Goal: Contribute content

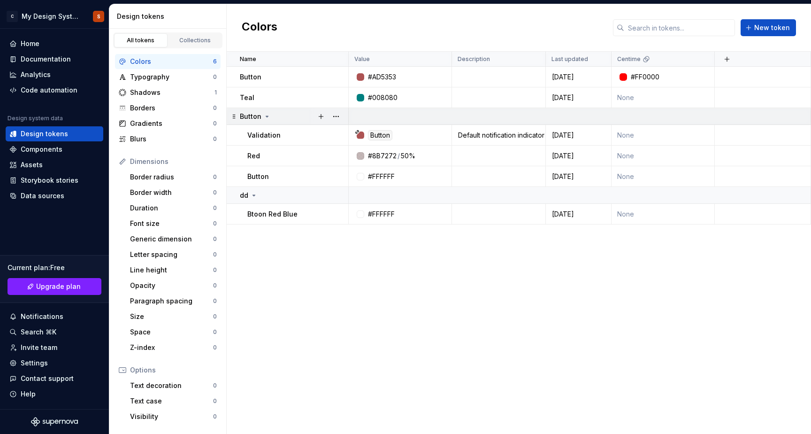
click at [267, 116] on icon at bounding box center [267, 117] width 8 height 8
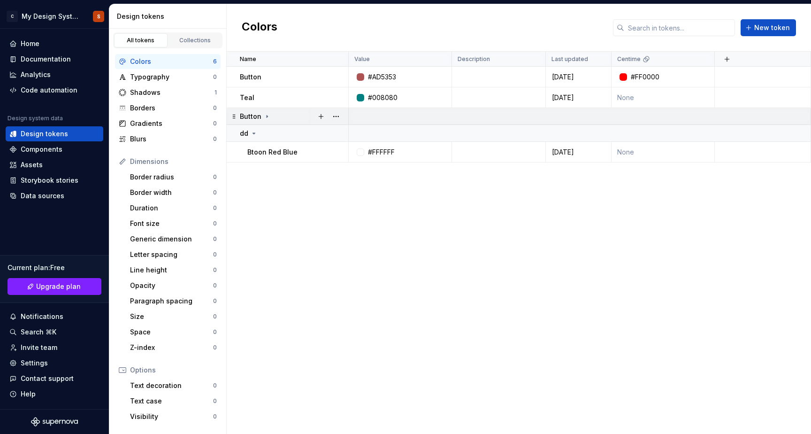
click at [267, 116] on icon at bounding box center [267, 117] width 8 height 8
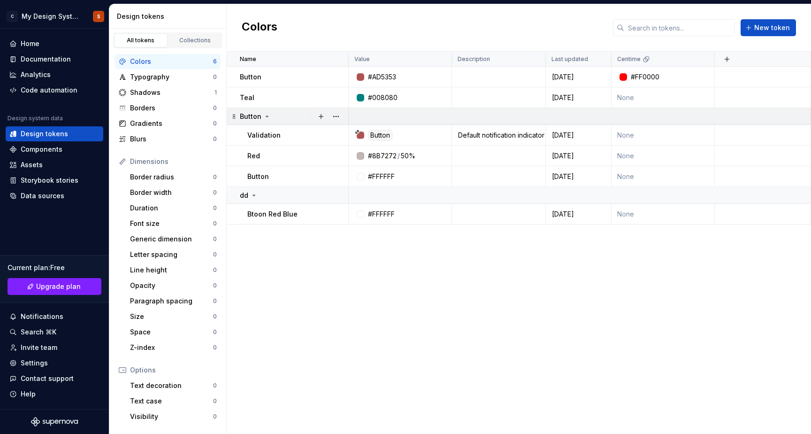
click at [267, 116] on icon at bounding box center [267, 117] width 8 height 8
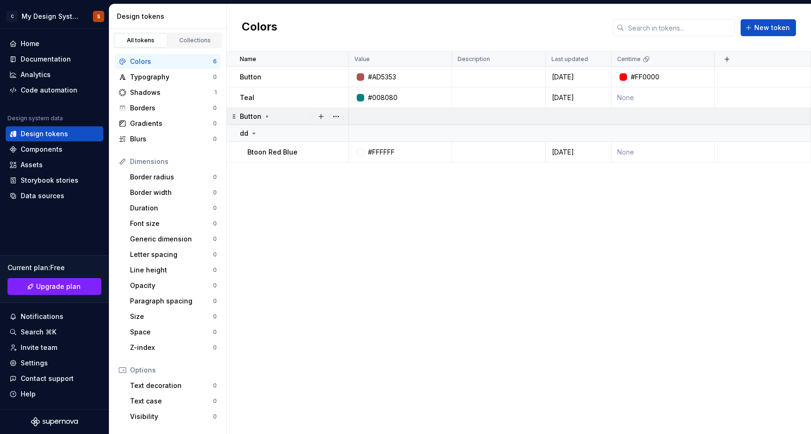
click at [267, 116] on icon at bounding box center [267, 117] width 8 height 8
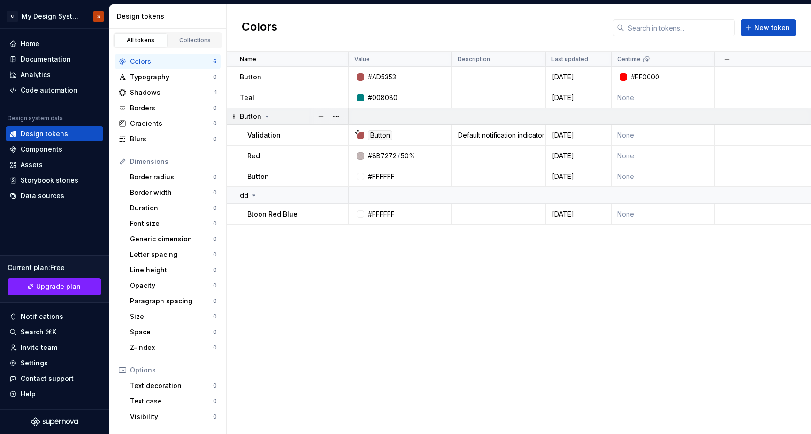
click at [267, 116] on icon at bounding box center [267, 117] width 8 height 8
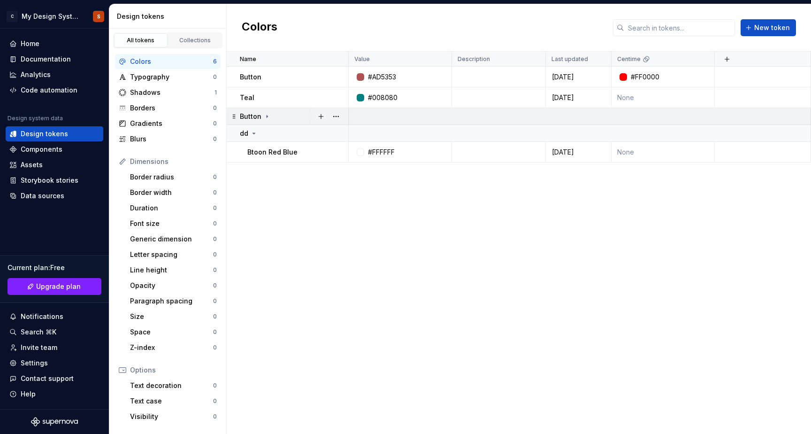
click at [267, 116] on icon at bounding box center [267, 117] width 8 height 8
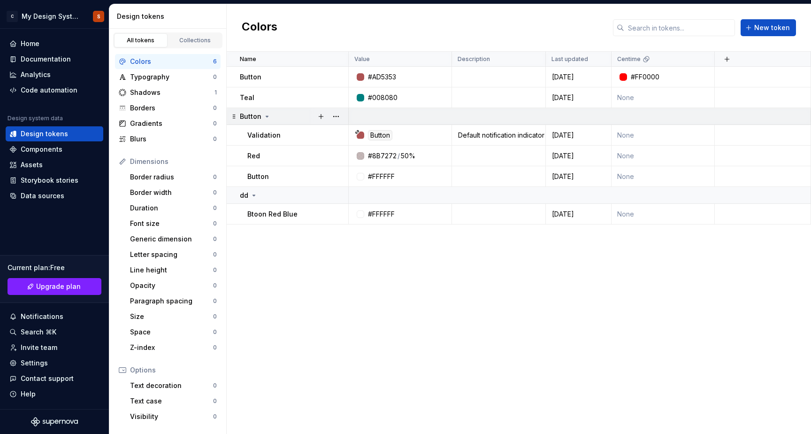
click at [267, 116] on icon at bounding box center [267, 117] width 8 height 8
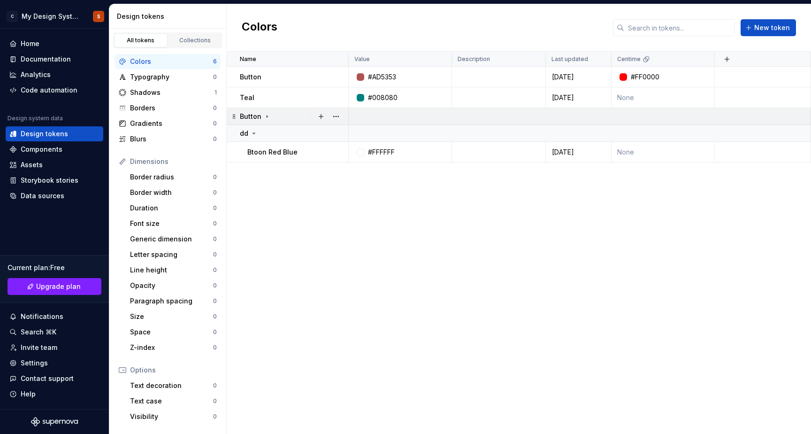
click at [267, 116] on icon at bounding box center [267, 117] width 8 height 8
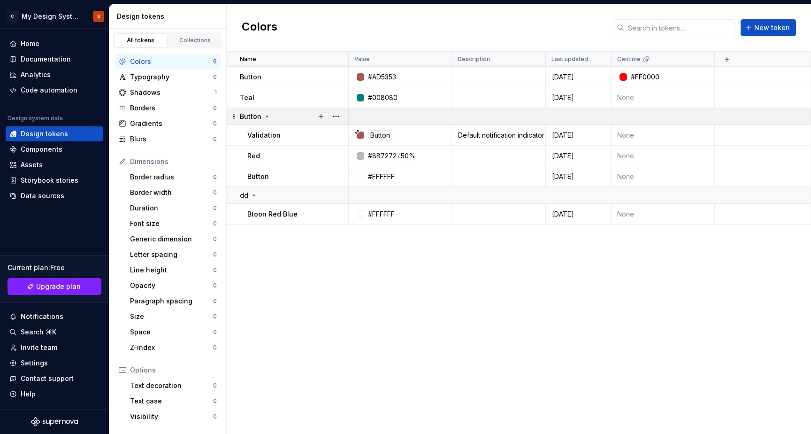
click at [267, 116] on icon at bounding box center [267, 117] width 8 height 8
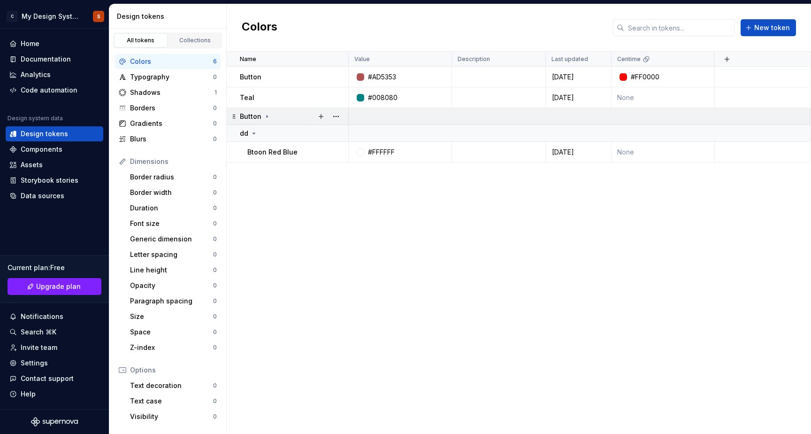
click at [267, 117] on icon at bounding box center [267, 117] width 8 height 8
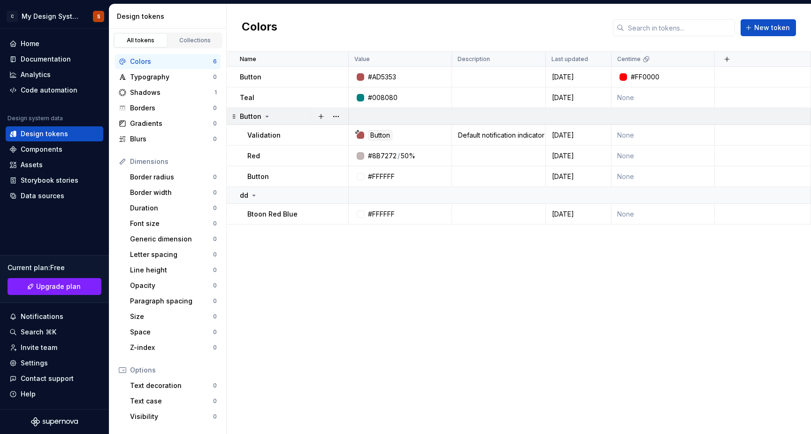
click at [267, 117] on icon at bounding box center [267, 117] width 8 height 8
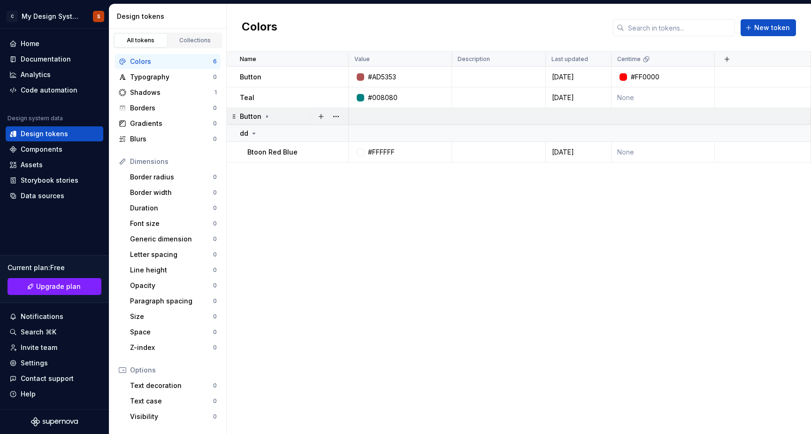
click at [267, 117] on icon at bounding box center [267, 117] width 8 height 8
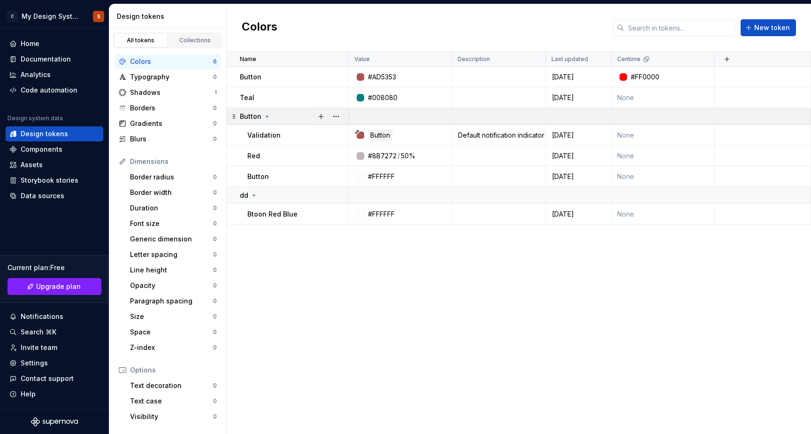
click at [267, 117] on icon at bounding box center [267, 117] width 8 height 8
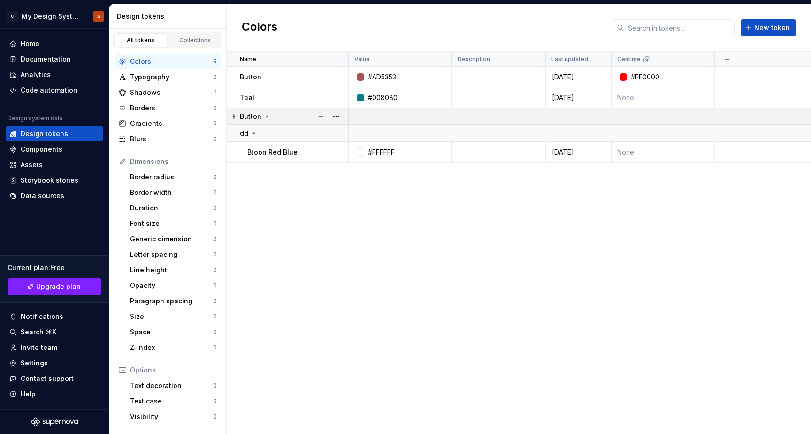
click at [267, 117] on icon at bounding box center [267, 117] width 8 height 8
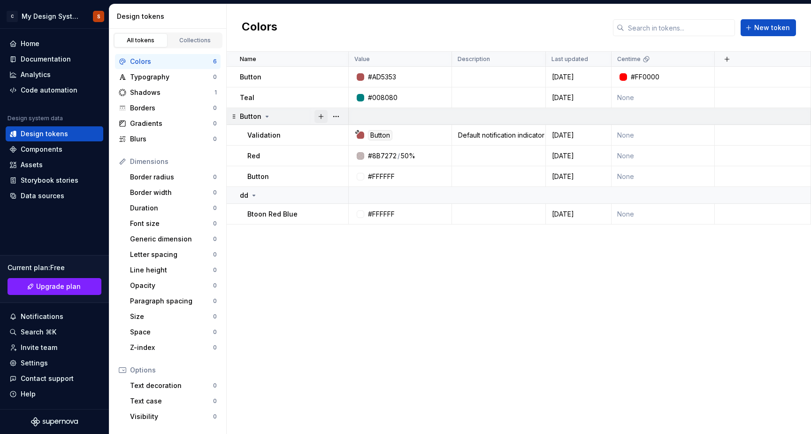
click at [322, 118] on button "button" at bounding box center [320, 116] width 13 height 13
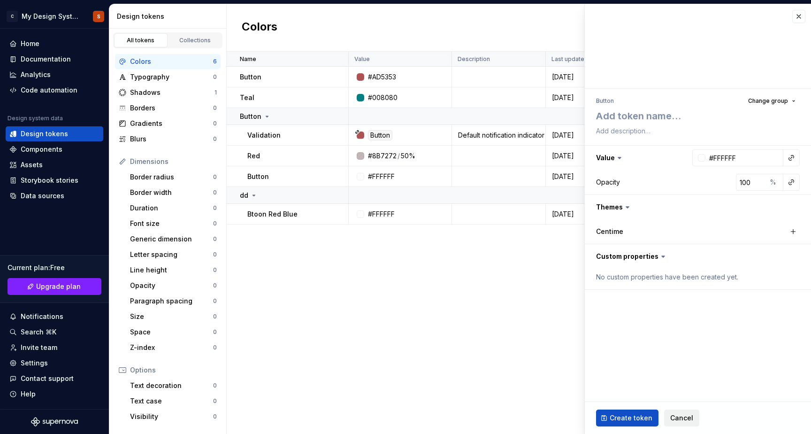
click at [680, 417] on span "Cancel" at bounding box center [681, 417] width 23 height 9
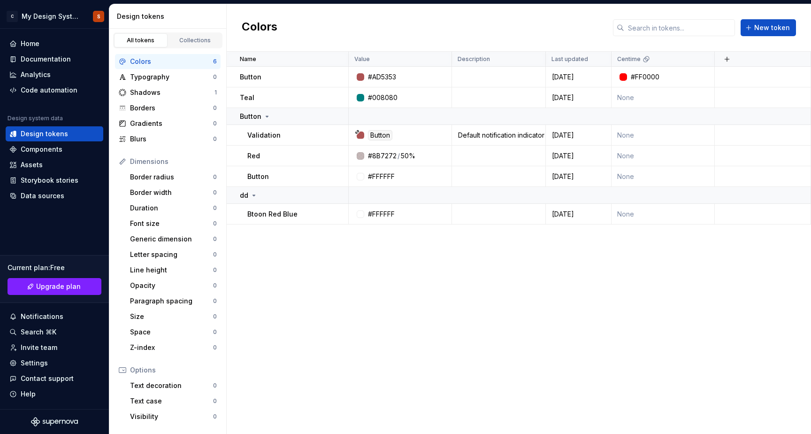
click at [425, 267] on div "Name Value Description Last updated Centime Button #AD5353 [DATE] #FF0000 Teal …" at bounding box center [519, 243] width 584 height 382
click at [323, 116] on button "button" at bounding box center [320, 116] width 13 height 13
type textarea "*"
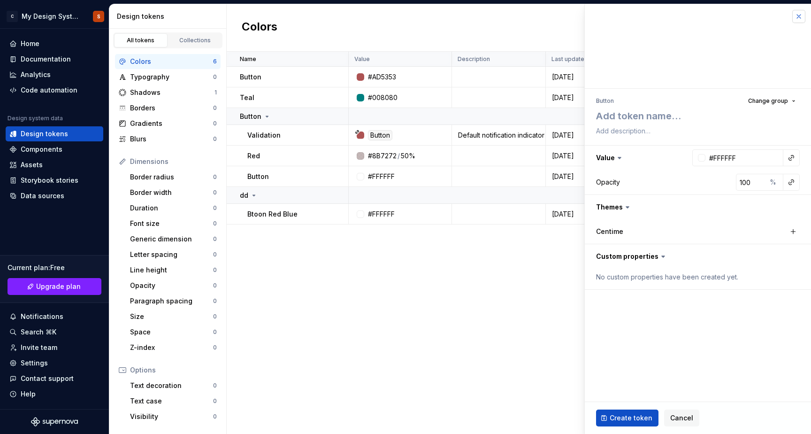
click at [796, 17] on button "button" at bounding box center [798, 16] width 13 height 13
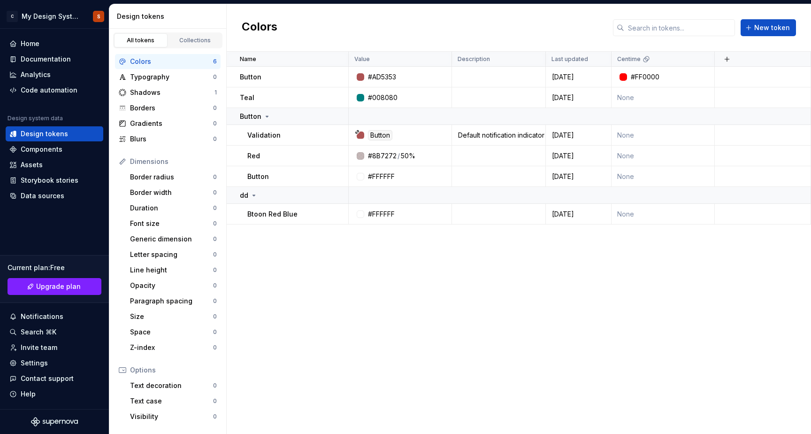
click at [536, 273] on div "Name Value Description Last updated Centime Button #AD5353 [DATE] #FF0000 Teal …" at bounding box center [519, 243] width 584 height 382
